Goal: Communication & Community: Participate in discussion

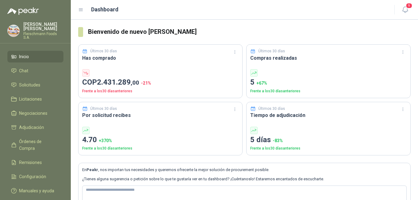
click at [32, 73] on ul "Inicio Chat Solicitudes Licitaciones Negociaciones Adjudicación Órdenes de Comp…" at bounding box center [35, 125] width 71 height 148
click at [35, 70] on li "Chat" at bounding box center [35, 70] width 49 height 7
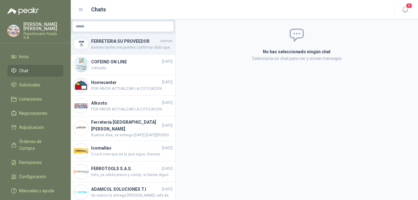
click at [128, 49] on span "buenas tardes me puedes confirmar dado que no se ha recibido los materiales" at bounding box center [132, 48] width 82 height 6
click at [132, 45] on span "buenas tardes me puedes confirmar dado que no se ha recibido los materiales" at bounding box center [132, 48] width 82 height 6
click at [143, 47] on span "buenas tardes me puedes confirmar dado que no se ha recibido los materiales" at bounding box center [132, 48] width 82 height 6
click at [134, 46] on span "buenas tardes me puedes confirmar dado que no se ha recibido los materiales" at bounding box center [132, 48] width 82 height 6
